Goal: Task Accomplishment & Management: Use online tool/utility

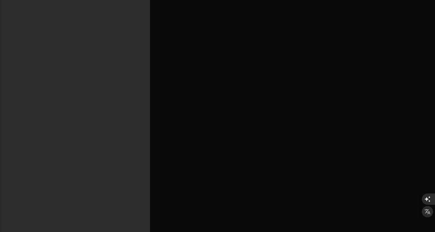
type textarea "x"
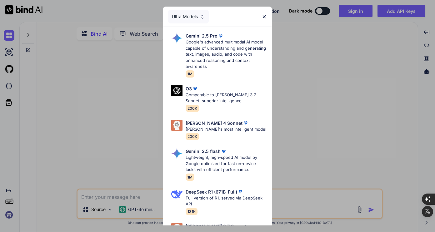
click at [194, 20] on div "Ultra Models" at bounding box center [188, 17] width 41 height 14
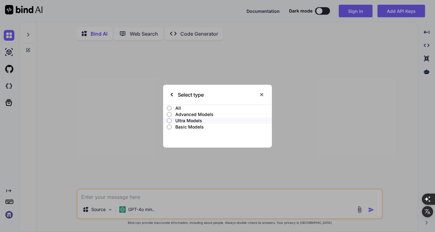
click at [183, 115] on p "Advanced Models" at bounding box center [223, 114] width 96 height 6
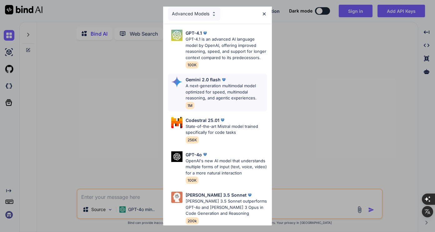
scroll to position [5, 0]
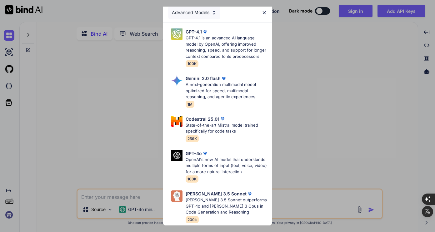
click at [196, 12] on div "Advanced Models" at bounding box center [194, 13] width 52 height 14
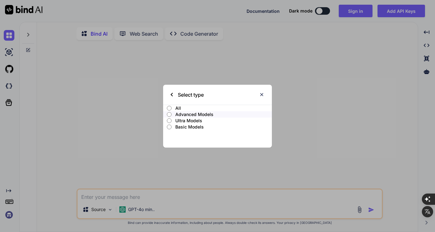
click at [181, 118] on p "Ultra Models" at bounding box center [223, 120] width 96 height 6
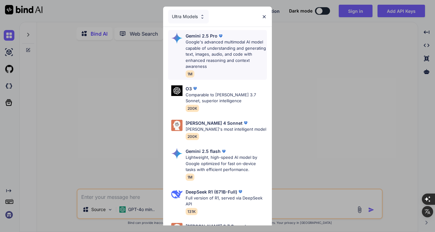
click at [208, 58] on p "Google's advanced multimodal AI model capable of understanding and generating t…" at bounding box center [225, 54] width 81 height 31
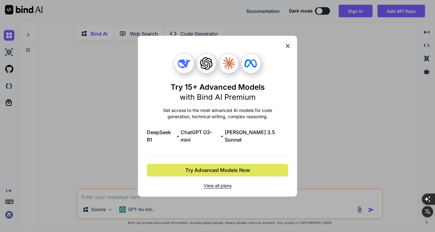
click at [219, 166] on span "Try Advanced Models Now" at bounding box center [217, 169] width 65 height 7
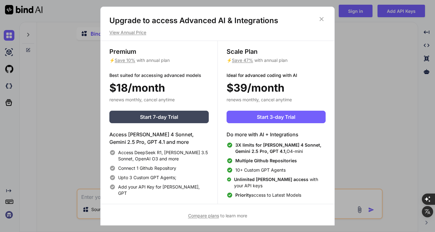
click at [320, 19] on icon at bounding box center [321, 19] width 7 height 7
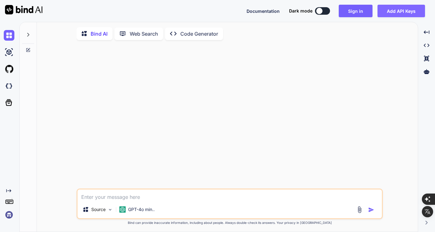
click at [411, 17] on button "Add API Keys" at bounding box center [400, 11] width 47 height 12
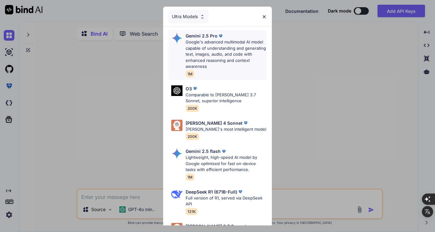
click at [223, 57] on p "Google's advanced multimodal AI model capable of understanding and generating t…" at bounding box center [225, 54] width 81 height 31
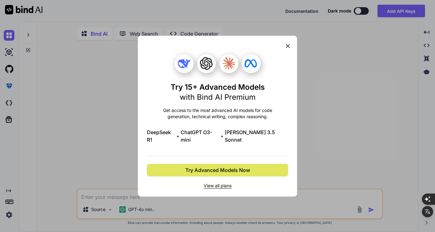
click at [219, 164] on button "Try Advanced Models Now" at bounding box center [217, 170] width 141 height 12
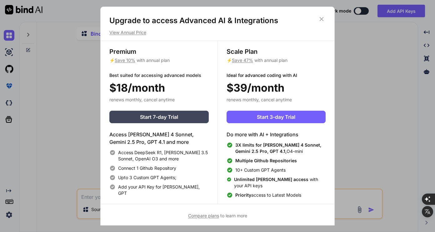
click at [317, 16] on h1 "Upgrade to access Advanced AI & Integrations" at bounding box center [217, 21] width 216 height 10
click at [322, 19] on icon at bounding box center [321, 19] width 7 height 7
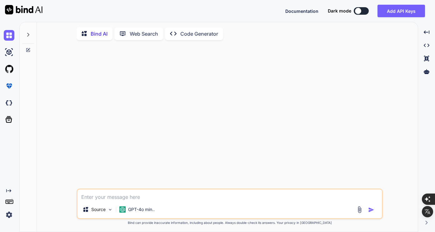
drag, startPoint x: 222, startPoint y: 85, endPoint x: 207, endPoint y: 78, distance: 16.6
click at [222, 84] on div at bounding box center [230, 116] width 305 height 143
click at [390, 12] on button "Add API Keys" at bounding box center [400, 11] width 47 height 12
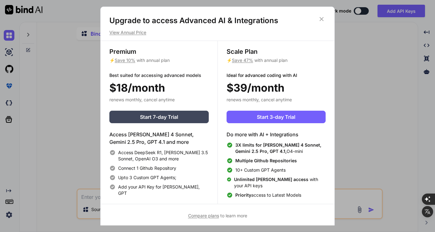
click at [323, 17] on icon at bounding box center [321, 19] width 7 height 7
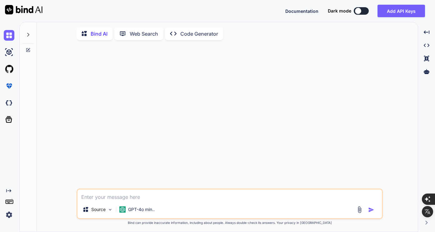
click at [359, 11] on div at bounding box center [358, 11] width 6 height 6
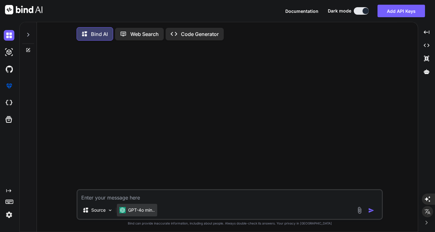
click at [137, 210] on p "GPT-4o min.." at bounding box center [141, 210] width 27 height 6
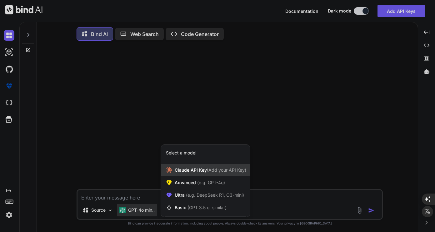
click at [214, 170] on span "(Add your API Key)" at bounding box center [226, 169] width 39 height 5
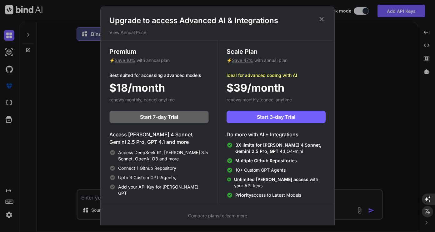
click at [324, 17] on icon at bounding box center [321, 19] width 7 height 7
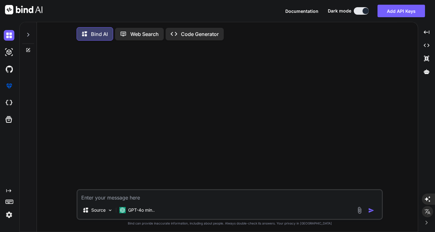
click at [154, 37] on p "Web Search" at bounding box center [144, 33] width 28 height 7
click at [187, 34] on p "Code Generator" at bounding box center [200, 33] width 38 height 7
click at [13, 54] on img at bounding box center [9, 52] width 11 height 11
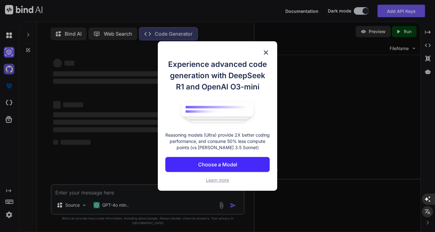
click at [8, 68] on div "Experience advanced code generation with DeepSeek R1 and OpenAI O3-mini Reasoni…" at bounding box center [217, 116] width 435 height 232
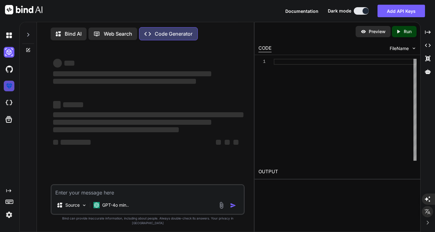
click at [8, 84] on img at bounding box center [9, 86] width 11 height 11
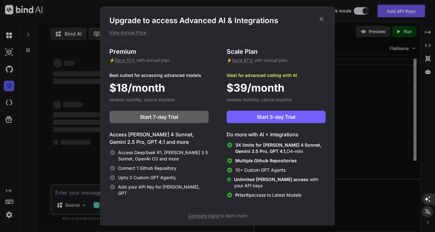
click at [8, 102] on div "Upgrade to access Advanced AI & Integrations View Annual Price Premium ⚡ Save 1…" at bounding box center [217, 116] width 435 height 232
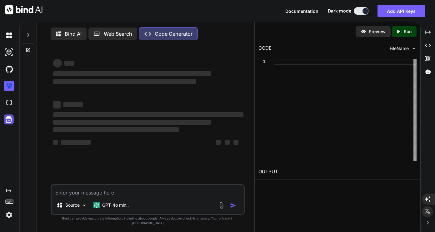
click at [8, 120] on icon at bounding box center [9, 119] width 7 height 7
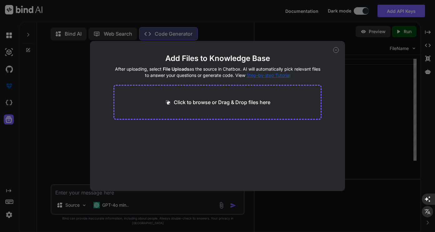
drag, startPoint x: 15, startPoint y: 190, endPoint x: 9, endPoint y: 211, distance: 21.7
click at [15, 190] on div "Add Files to Knowledge Base After uploading, select File Uploads as the source …" at bounding box center [217, 116] width 435 height 232
type textarea "x"
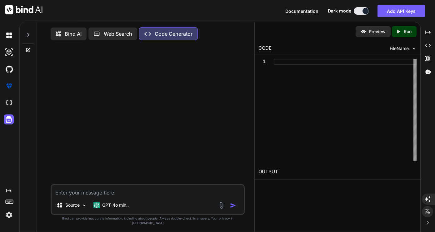
click at [7, 215] on img at bounding box center [9, 214] width 11 height 11
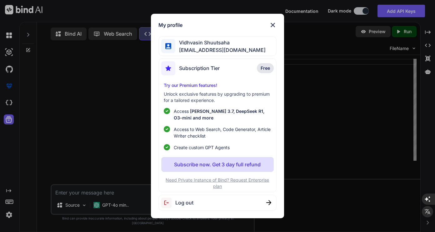
drag, startPoint x: 272, startPoint y: 22, endPoint x: 268, endPoint y: 22, distance: 4.1
click at [272, 22] on img at bounding box center [272, 24] width 7 height 7
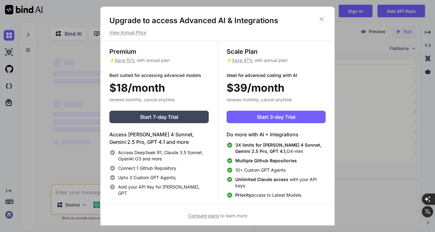
click at [325, 20] on h1 "Upgrade to access Advanced AI & Integrations" at bounding box center [217, 21] width 216 height 10
click at [321, 18] on icon at bounding box center [321, 19] width 7 height 7
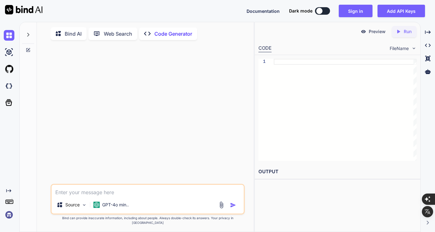
type textarea "x"
click at [21, 52] on div at bounding box center [28, 127] width 17 height 210
click at [12, 54] on img at bounding box center [9, 52] width 11 height 11
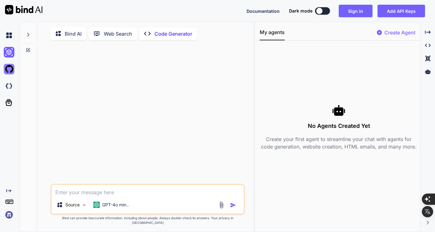
click at [13, 69] on img at bounding box center [9, 69] width 11 height 11
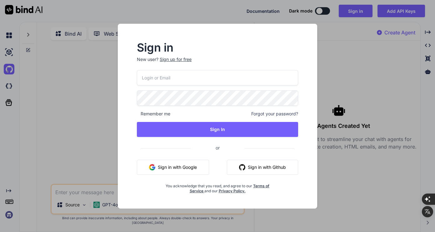
click at [13, 94] on div "Sign in New user? Sign up for free Remember me Forgot your password? Sign In or…" at bounding box center [217, 116] width 435 height 232
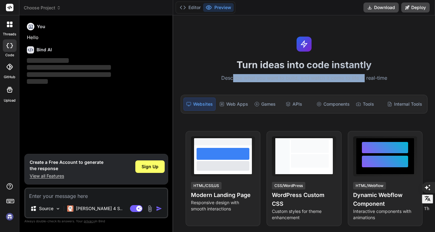
drag, startPoint x: 234, startPoint y: 76, endPoint x: 361, endPoint y: 77, distance: 127.1
click at [361, 77] on p "Describe what you want to build, and watch it come to life in real-time" at bounding box center [304, 78] width 254 height 8
drag, startPoint x: 361, startPoint y: 77, endPoint x: 292, endPoint y: 80, distance: 69.0
click at [296, 73] on div "Turn ideas into code instantly Describe what you want to build, and watch it co…" at bounding box center [304, 123] width 262 height 216
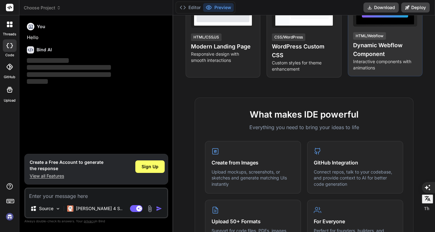
scroll to position [219, 0]
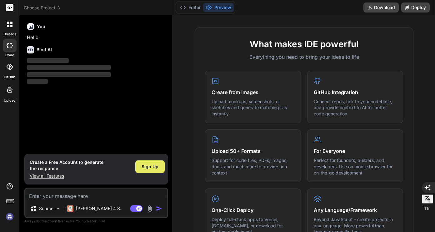
click at [143, 169] on span "Sign Up" at bounding box center [149, 166] width 17 height 6
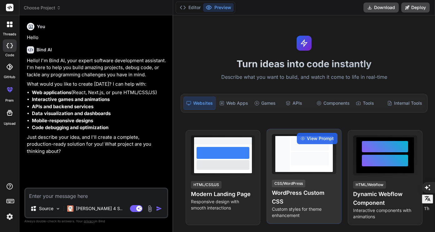
scroll to position [0, 0]
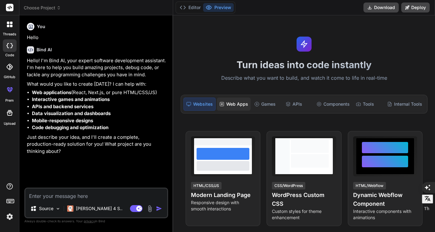
click at [247, 104] on div "Web Apps" at bounding box center [234, 103] width 34 height 13
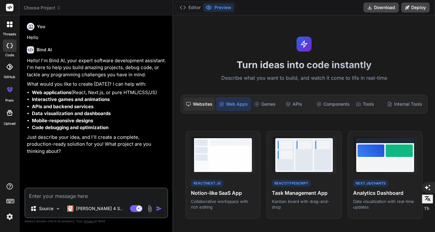
click at [198, 103] on div "Websites" at bounding box center [199, 103] width 32 height 13
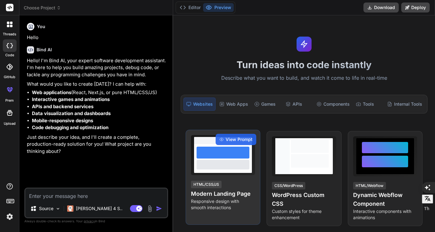
scroll to position [156, 0]
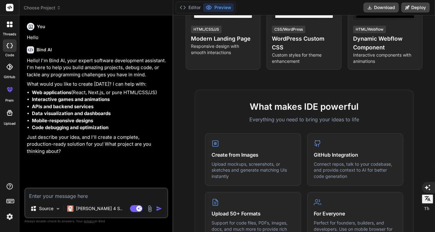
click at [41, 6] on span "Choose Project" at bounding box center [42, 8] width 37 height 6
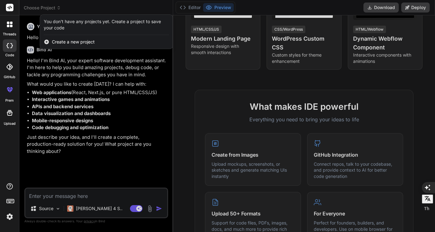
click at [7, 6] on rect at bounding box center [9, 7] width 7 height 7
click at [10, 25] on icon at bounding box center [10, 25] width 6 height 6
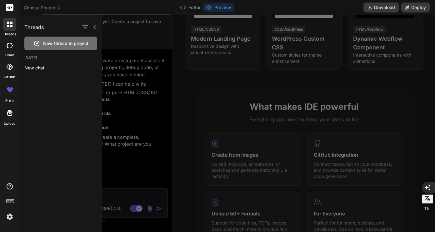
click at [11, 44] on icon at bounding box center [10, 45] width 6 height 5
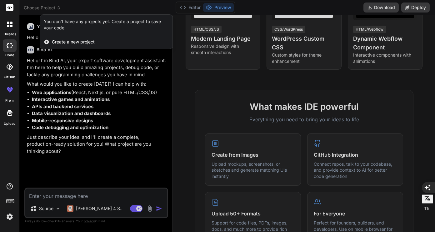
click at [8, 70] on div at bounding box center [10, 67] width 14 height 14
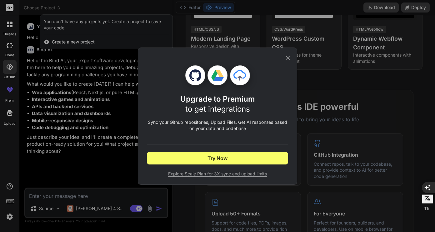
click at [284, 57] on icon at bounding box center [287, 57] width 7 height 7
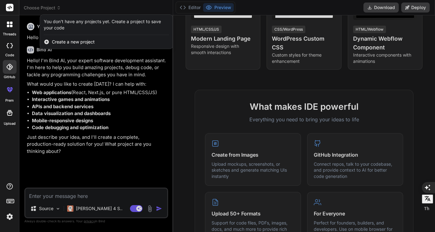
click at [11, 91] on icon at bounding box center [11, 90] width 3 height 3
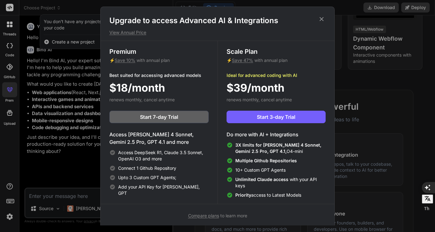
click at [321, 19] on icon at bounding box center [321, 19] width 4 height 4
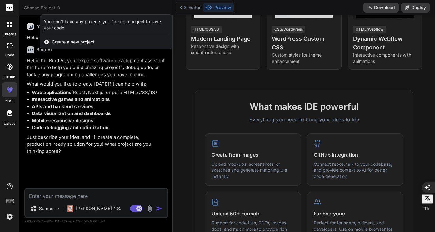
click at [8, 219] on img at bounding box center [9, 216] width 11 height 11
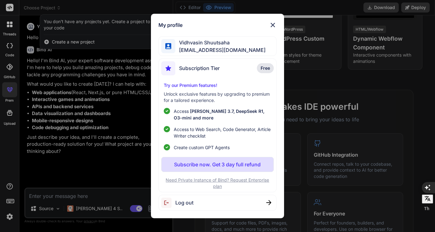
click at [269, 206] on div "Log out" at bounding box center [217, 203] width 118 height 16
click at [274, 26] on img at bounding box center [272, 24] width 7 height 7
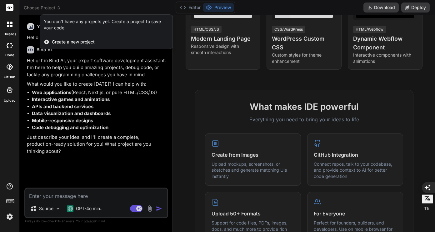
type textarea "x"
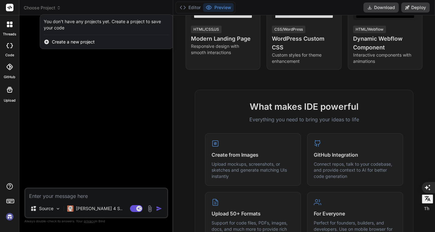
click at [83, 1] on div at bounding box center [217, 116] width 435 height 232
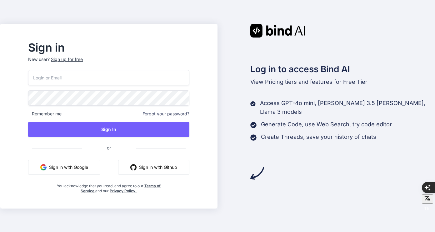
click at [100, 168] on button "Sign in with Google" at bounding box center [64, 167] width 72 height 15
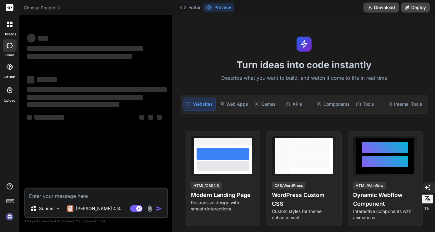
click at [16, 215] on div at bounding box center [9, 201] width 19 height 39
click at [10, 217] on img at bounding box center [9, 216] width 11 height 11
type textarea "x"
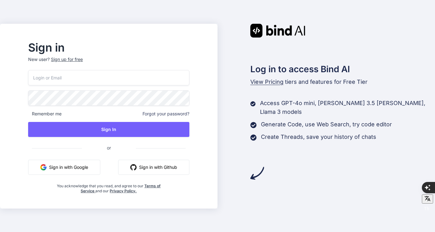
click at [100, 168] on button "Sign in with Google" at bounding box center [64, 167] width 72 height 15
